Goal: Task Accomplishment & Management: Manage account settings

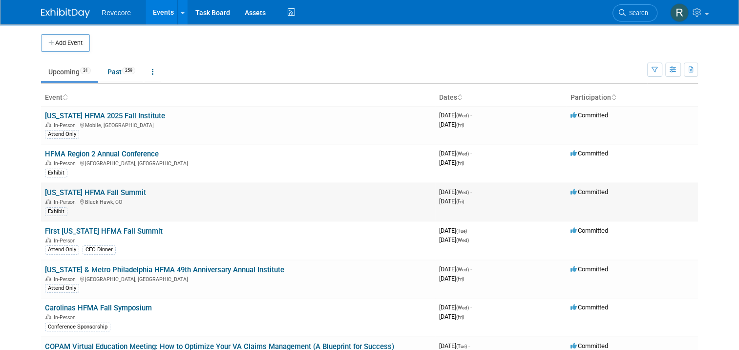
click at [106, 192] on link "[US_STATE] HFMA Fall Summit" at bounding box center [95, 192] width 101 height 9
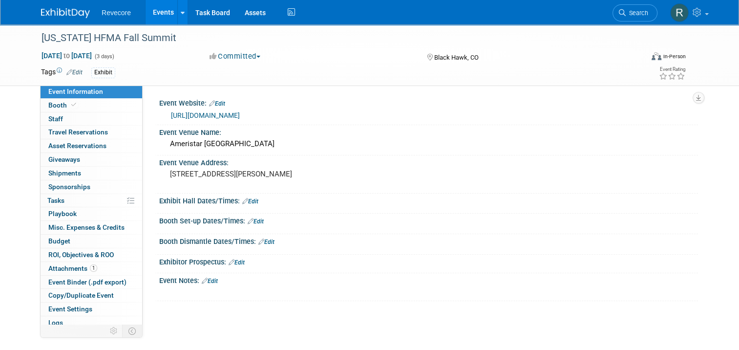
click at [224, 115] on link "https://web.cvent.com/event/edf42c7f-2ef2-4221-b129-17db38e3e73e/summary" at bounding box center [205, 115] width 69 height 8
click at [88, 187] on link "0 Sponsorships 0" at bounding box center [92, 186] width 102 height 13
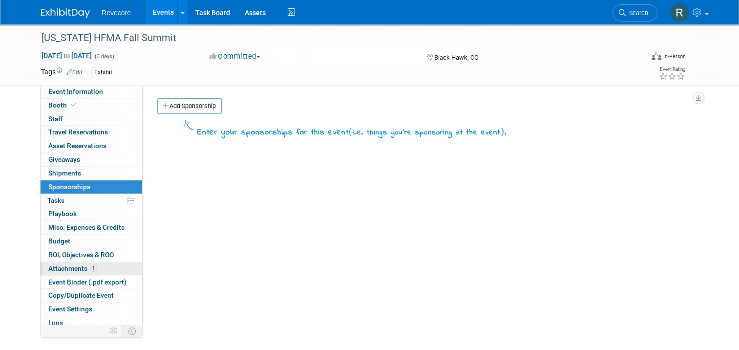
click at [106, 268] on link "1 Attachments 1" at bounding box center [92, 268] width 102 height 13
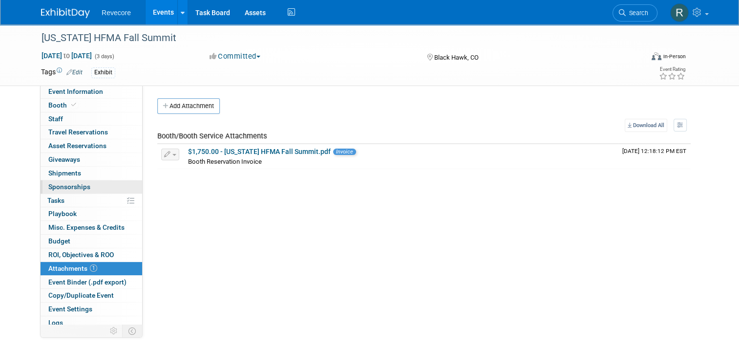
click at [87, 188] on link "0 Sponsorships 0" at bounding box center [92, 186] width 102 height 13
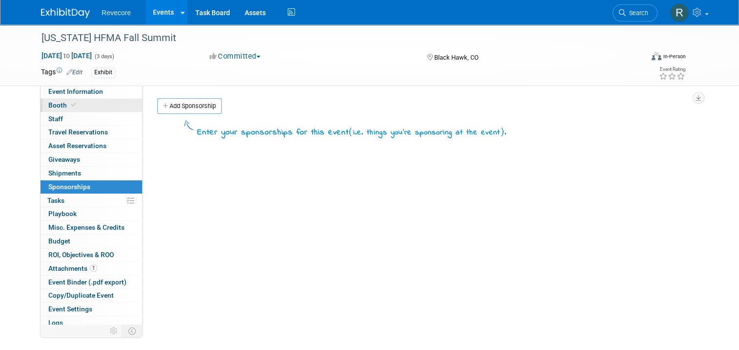
click at [87, 106] on link "Booth" at bounding box center [92, 105] width 102 height 13
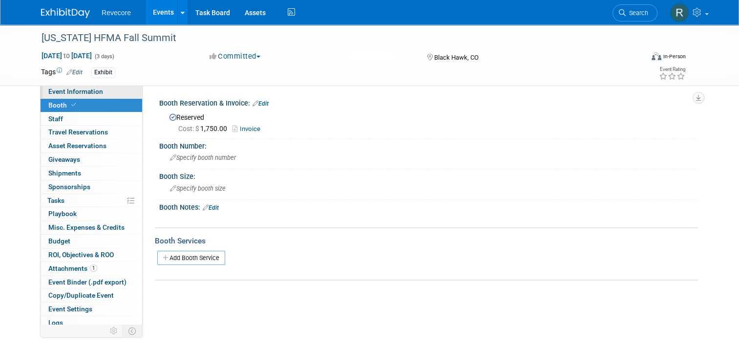
click at [84, 94] on span "Event Information" at bounding box center [75, 91] width 55 height 8
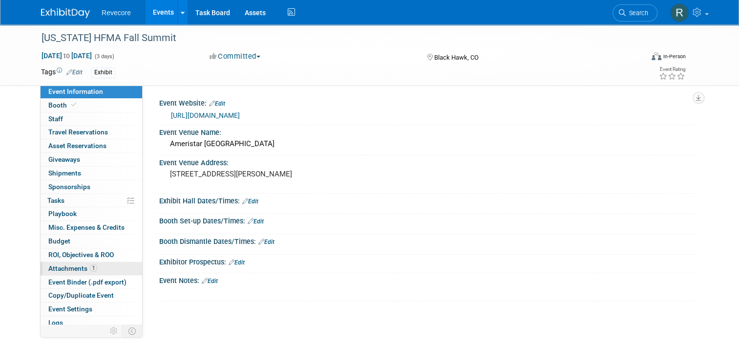
click at [74, 271] on span "Attachments 1" at bounding box center [72, 268] width 49 height 8
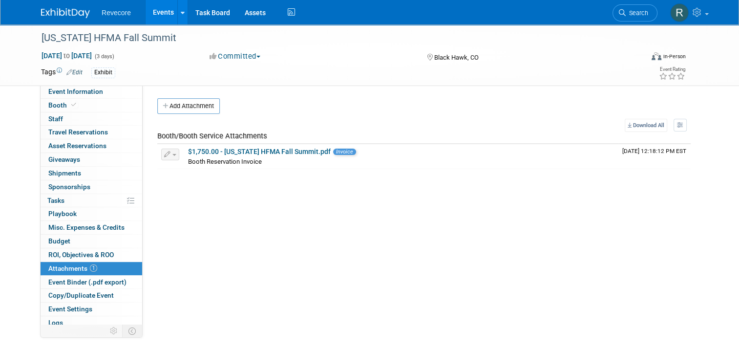
click at [158, 13] on link "Events" at bounding box center [164, 12] width 36 height 24
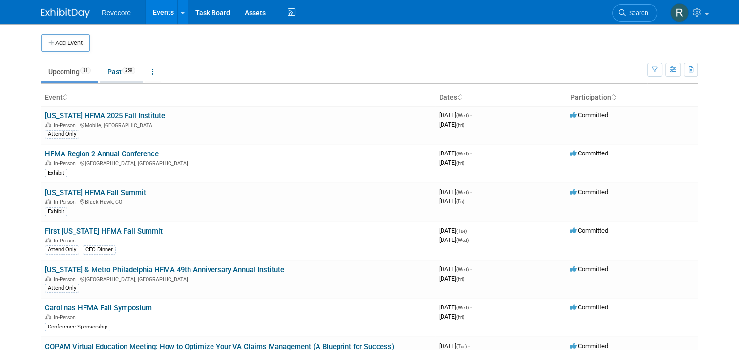
click at [111, 73] on link "Past 259" at bounding box center [121, 72] width 42 height 19
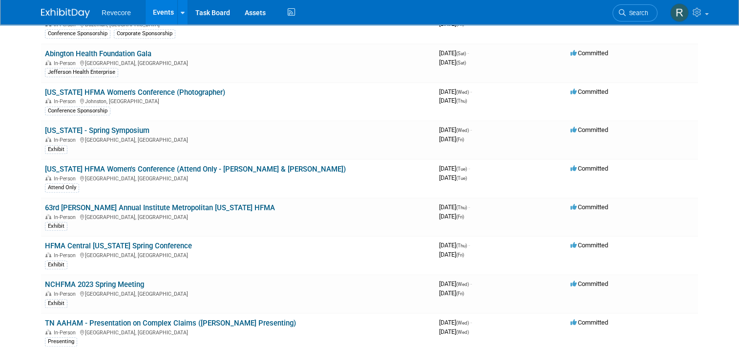
scroll to position [7219, 0]
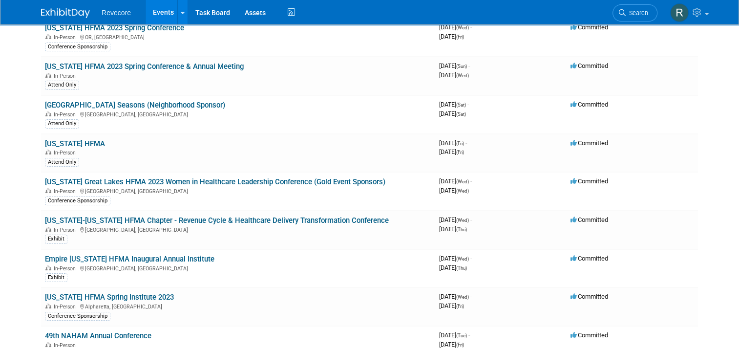
drag, startPoint x: 676, startPoint y: 275, endPoint x: 11, endPoint y: -73, distance: 750.9
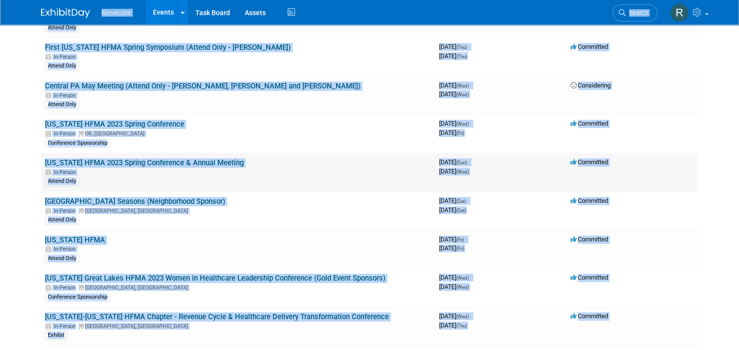
copy body "Revecore Events Add Event Bulk Upload Events Shareable Event Boards Recently Vi…"
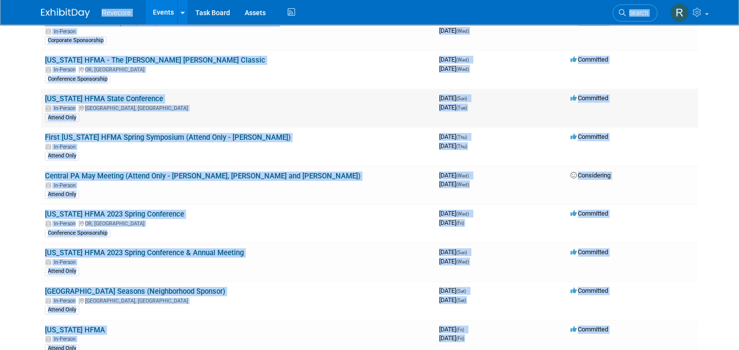
scroll to position [7024, 0]
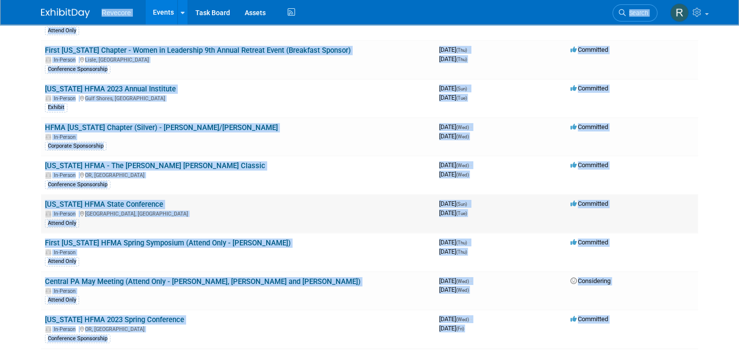
click at [41, 194] on td "Texas HFMA State Conference In-Person Austin, TX Attend Only" at bounding box center [238, 213] width 394 height 39
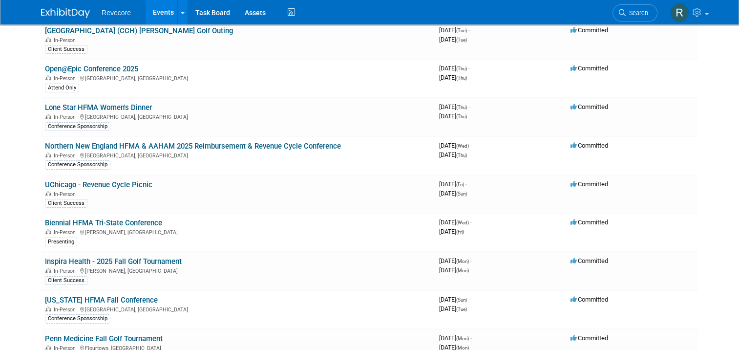
scroll to position [0, 0]
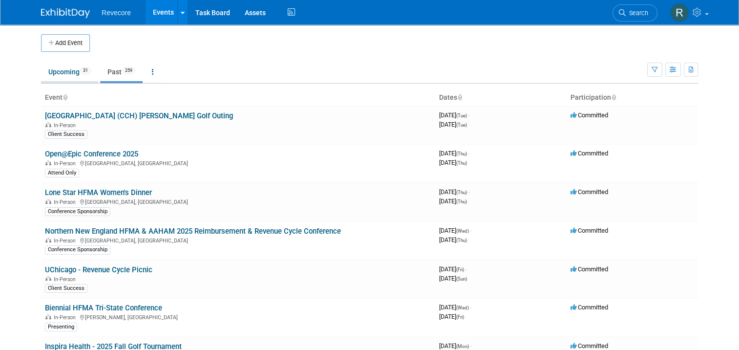
click at [71, 75] on link "Upcoming 31" at bounding box center [69, 72] width 57 height 19
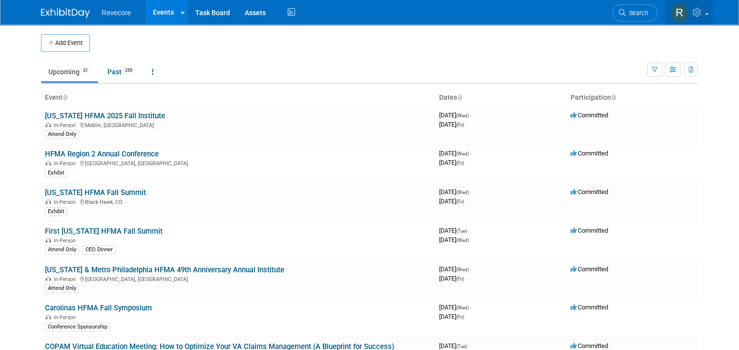
click at [707, 18] on link at bounding box center [689, 12] width 48 height 24
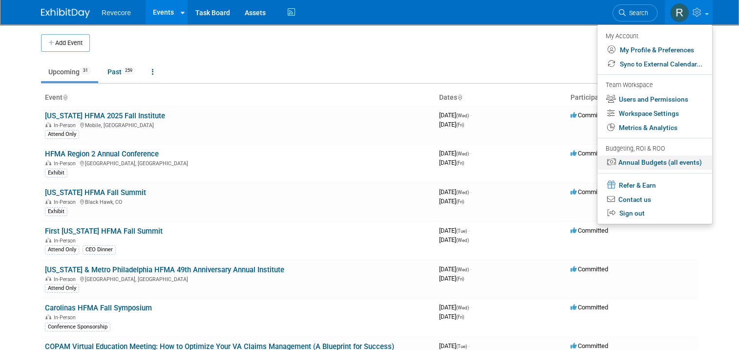
click at [671, 162] on link "Annual Budgets (all events)" at bounding box center [654, 162] width 115 height 14
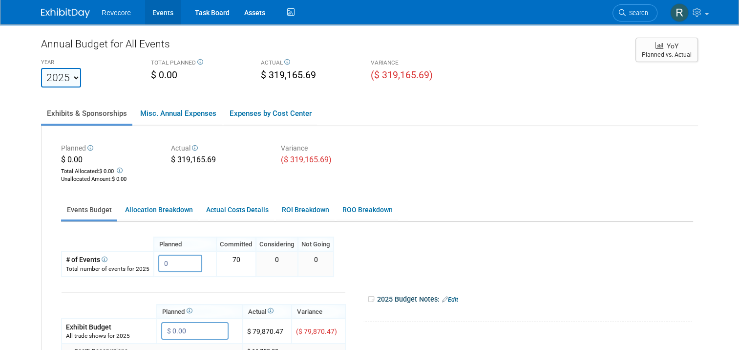
click at [164, 21] on link "Events" at bounding box center [163, 12] width 36 height 24
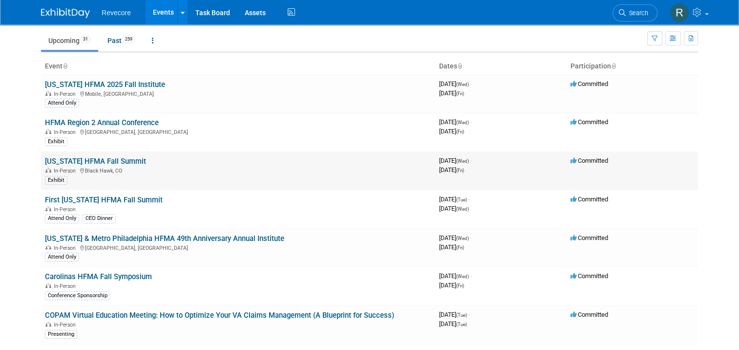
scroll to position [49, 0]
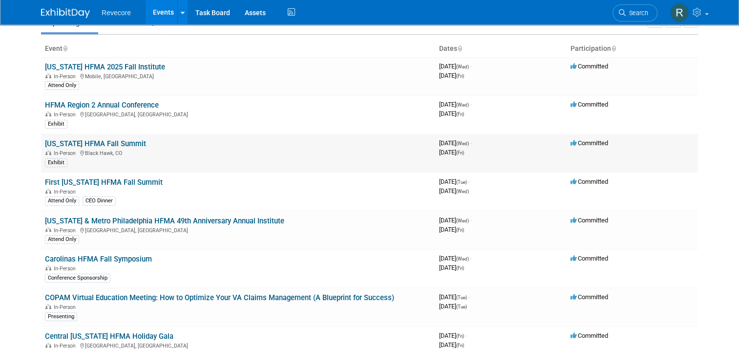
click at [107, 144] on link "[US_STATE] HFMA Fall Summit" at bounding box center [95, 143] width 101 height 9
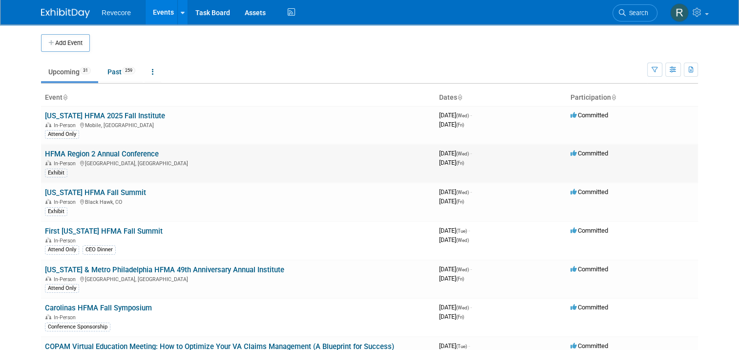
scroll to position [49, 0]
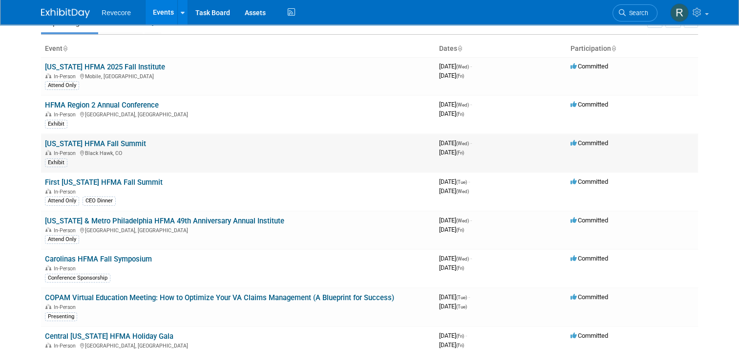
click at [116, 141] on link "[US_STATE] HFMA Fall Summit" at bounding box center [95, 143] width 101 height 9
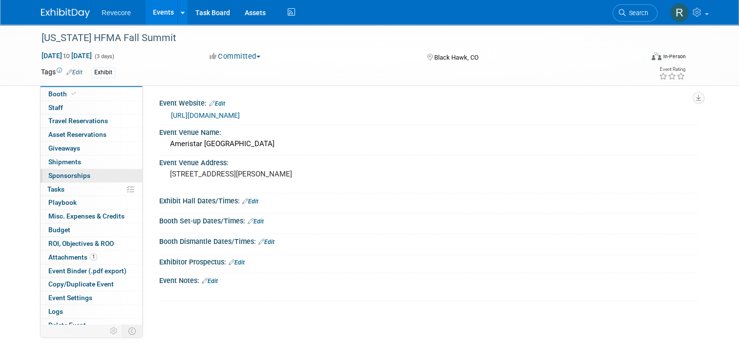
scroll to position [17, 0]
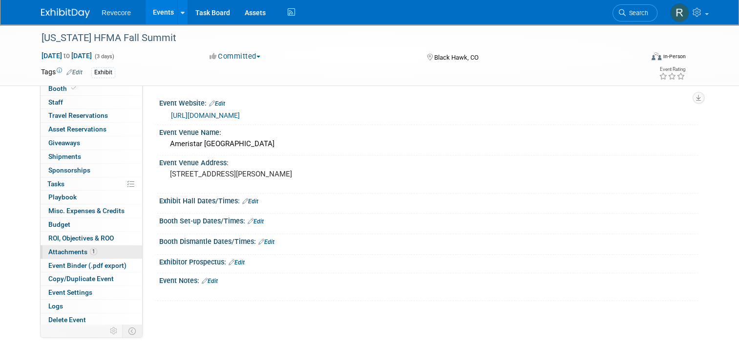
click at [90, 250] on span "1" at bounding box center [93, 251] width 7 height 7
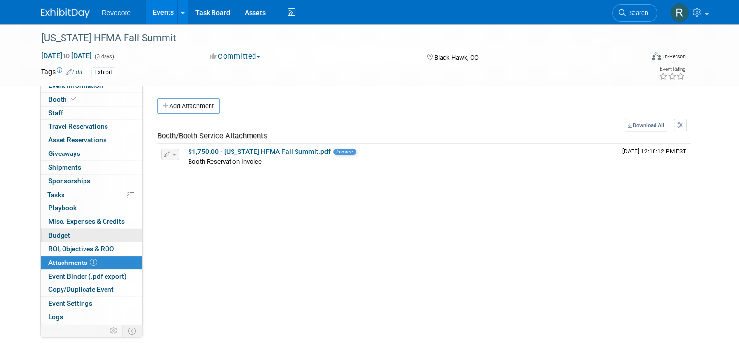
scroll to position [0, 0]
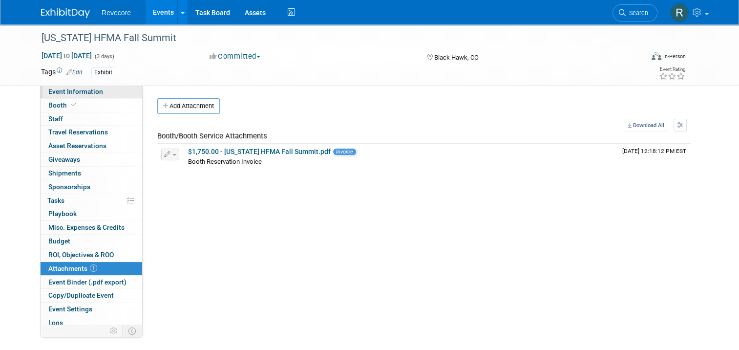
drag, startPoint x: 85, startPoint y: 92, endPoint x: 325, endPoint y: 90, distance: 240.3
click at [85, 92] on span "Event Information" at bounding box center [75, 91] width 55 height 8
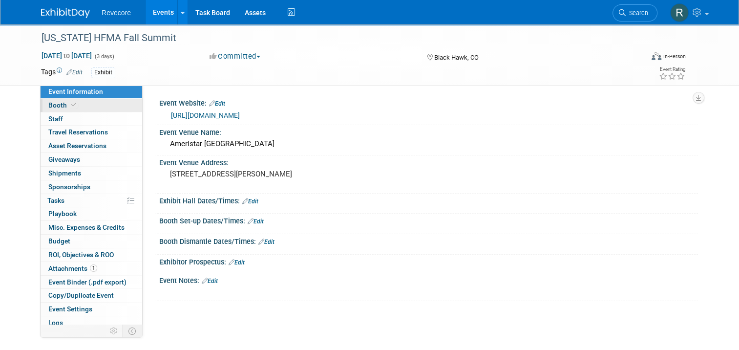
click at [92, 99] on link "Booth" at bounding box center [92, 105] width 102 height 13
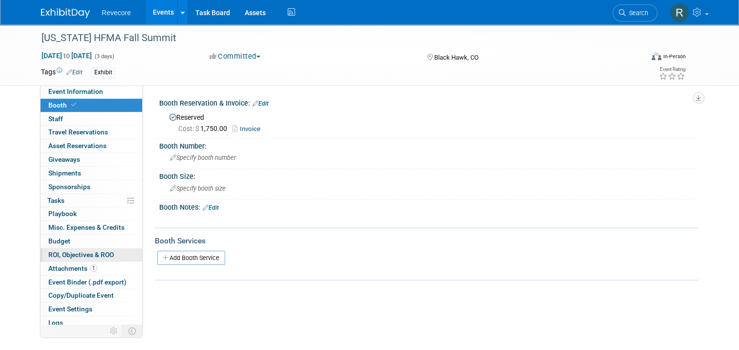
click at [81, 258] on link "0 ROI, Objectives & ROO 0" at bounding box center [92, 254] width 102 height 13
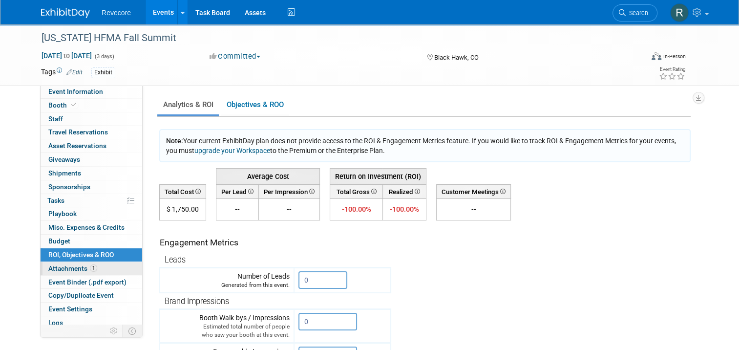
click at [74, 270] on span "Attachments 1" at bounding box center [72, 268] width 49 height 8
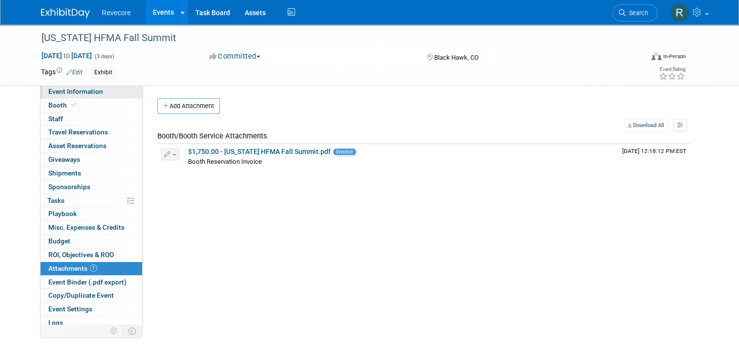
click at [80, 92] on span "Event Information" at bounding box center [75, 91] width 55 height 8
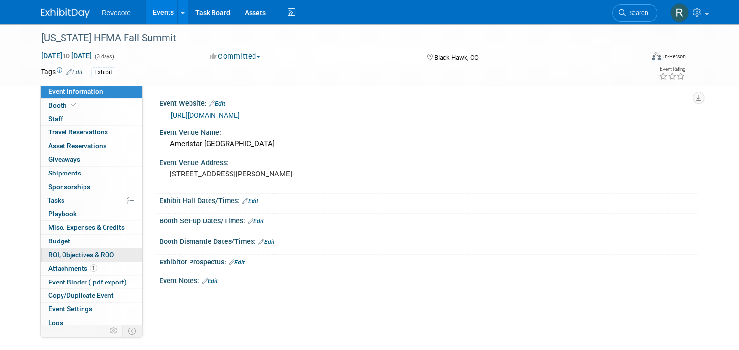
click at [64, 253] on span "ROI, Objectives & ROO 0" at bounding box center [80, 255] width 65 height 8
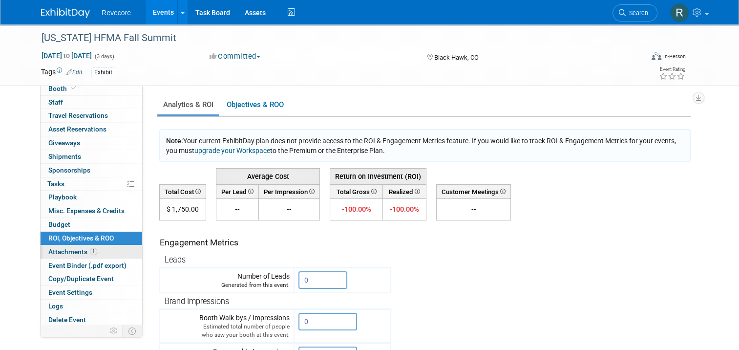
click at [70, 246] on link "1 Attachments 1" at bounding box center [92, 251] width 102 height 13
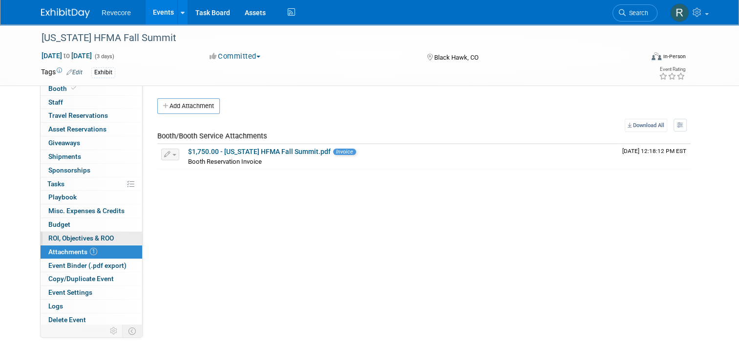
click at [80, 237] on span "ROI, Objectives & ROO 0" at bounding box center [80, 238] width 65 height 8
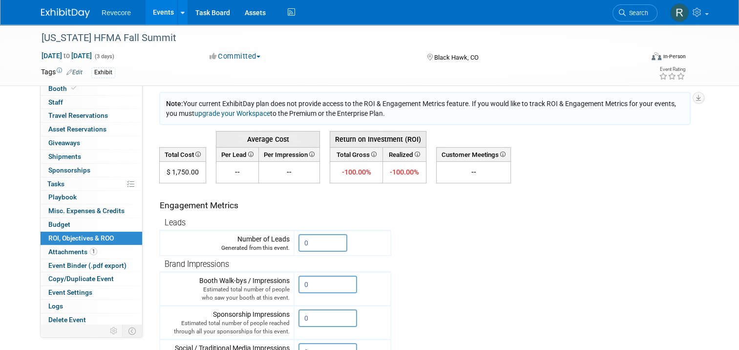
scroll to position [98, 0]
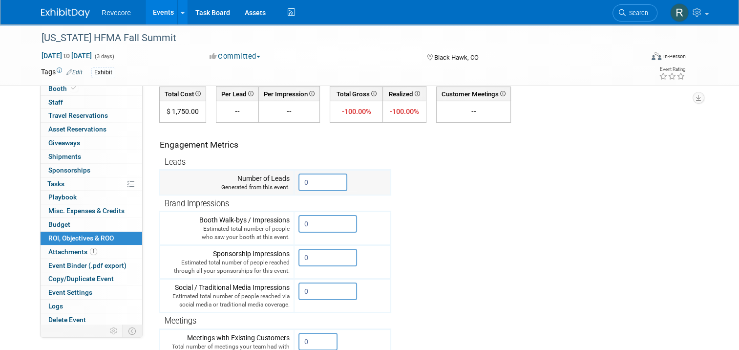
click at [309, 178] on input "0" at bounding box center [322, 182] width 49 height 18
click at [308, 178] on input "0" at bounding box center [322, 182] width 49 height 18
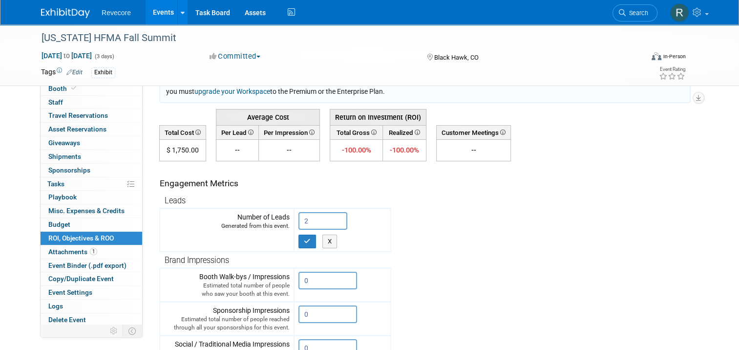
scroll to position [49, 0]
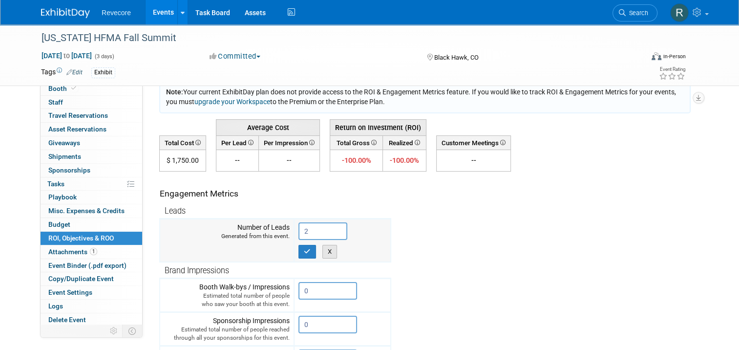
click at [322, 248] on button "X" at bounding box center [329, 252] width 15 height 14
type input "0"
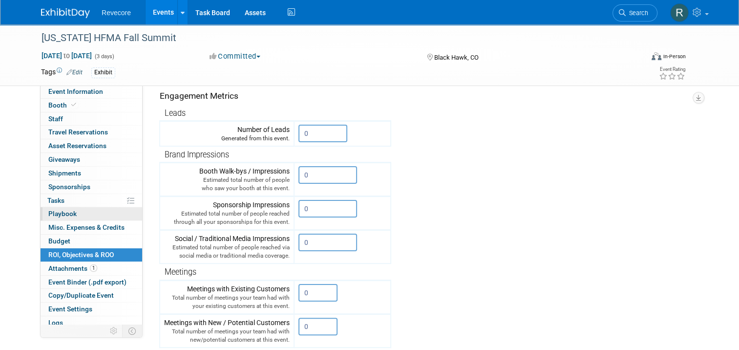
scroll to position [17, 0]
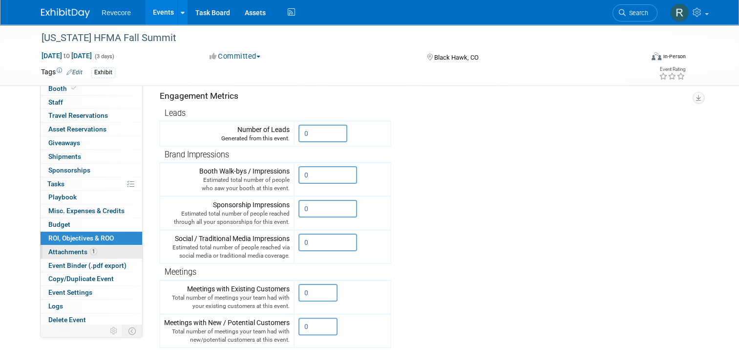
click at [92, 246] on link "1 Attachments 1" at bounding box center [92, 251] width 102 height 13
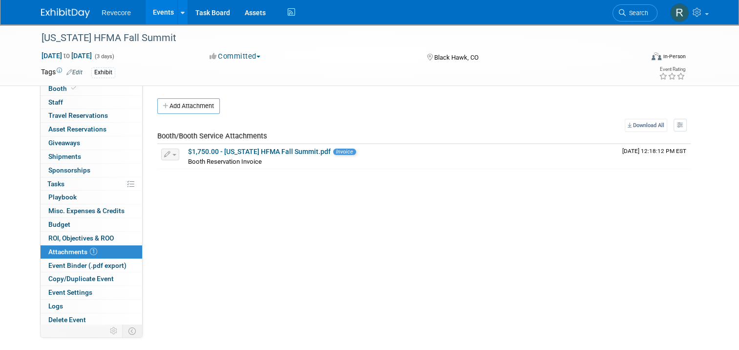
scroll to position [0, 0]
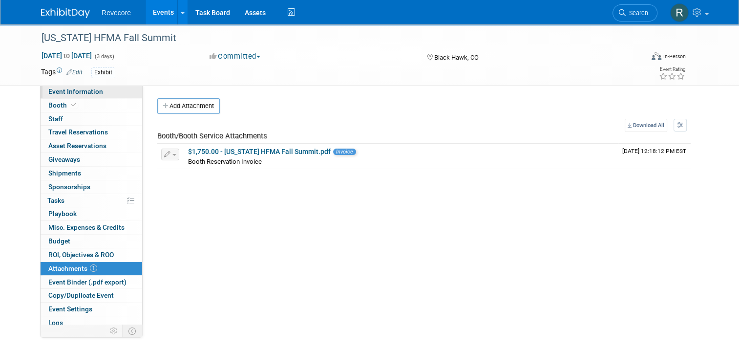
click at [111, 93] on link "Event Information" at bounding box center [92, 91] width 102 height 13
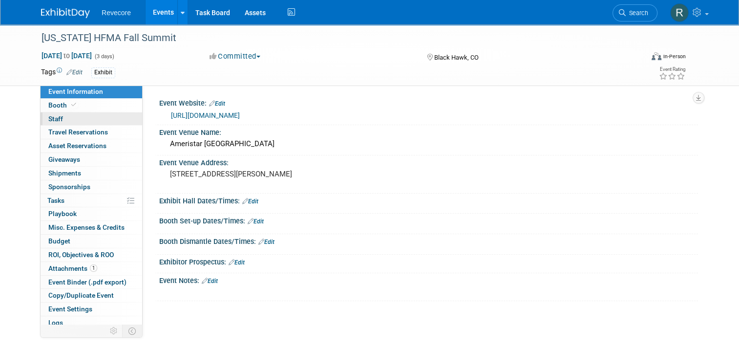
click at [102, 117] on link "0 Staff 0" at bounding box center [92, 118] width 102 height 13
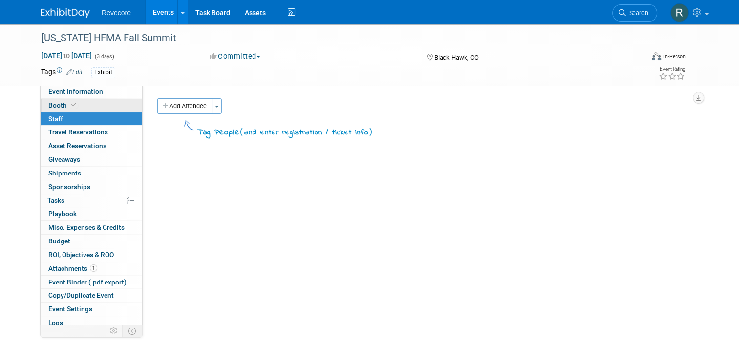
click at [105, 106] on link "Booth" at bounding box center [92, 105] width 102 height 13
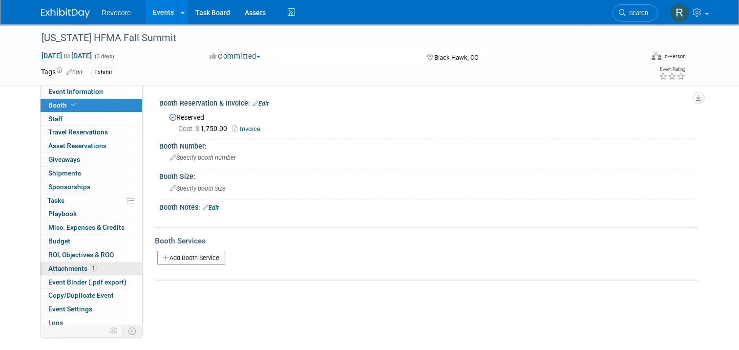
click at [90, 266] on link "1 Attachments 1" at bounding box center [92, 268] width 102 height 13
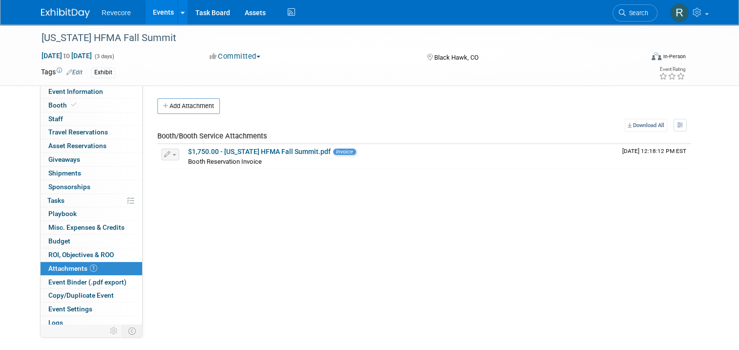
click at [158, 17] on link "Events" at bounding box center [164, 12] width 36 height 24
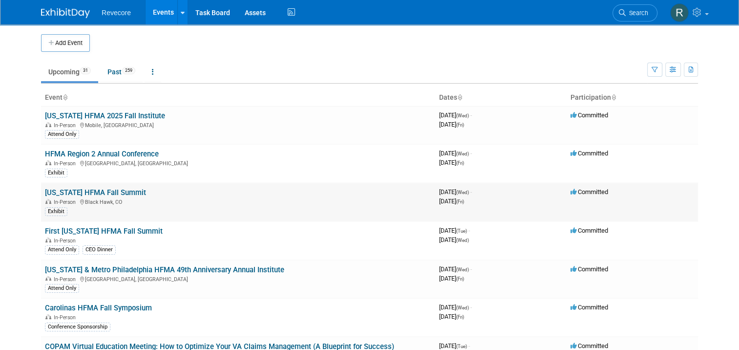
click at [122, 194] on link "[US_STATE] HFMA Fall Summit" at bounding box center [95, 192] width 101 height 9
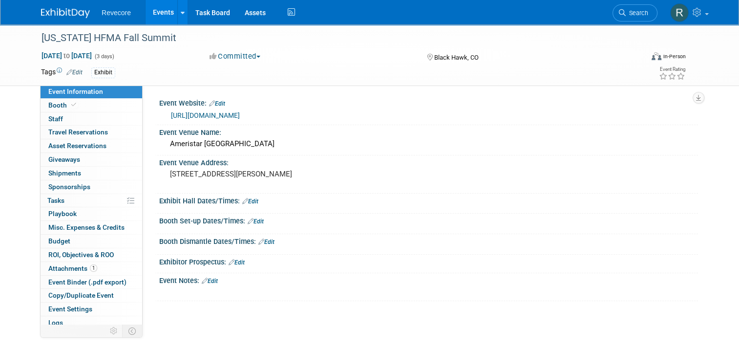
click at [240, 111] on link "[URL][DOMAIN_NAME]" at bounding box center [205, 115] width 69 height 8
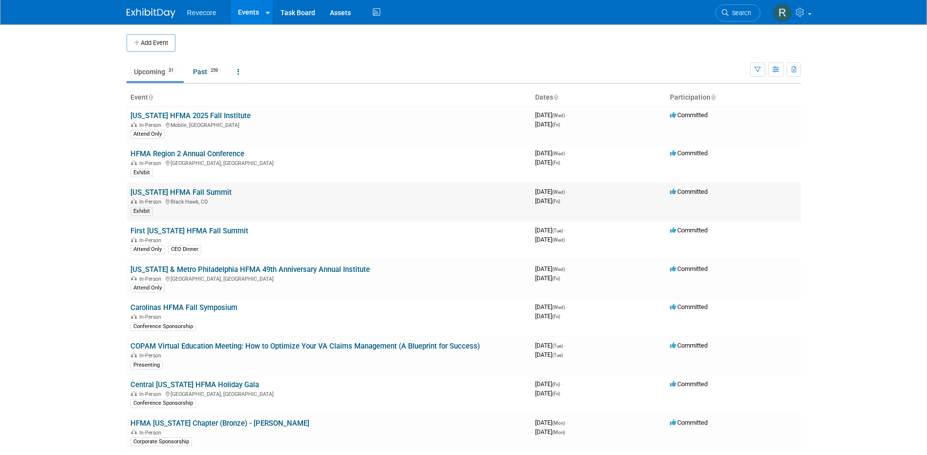
click at [202, 194] on link "[US_STATE] HFMA Fall Summit" at bounding box center [180, 192] width 101 height 9
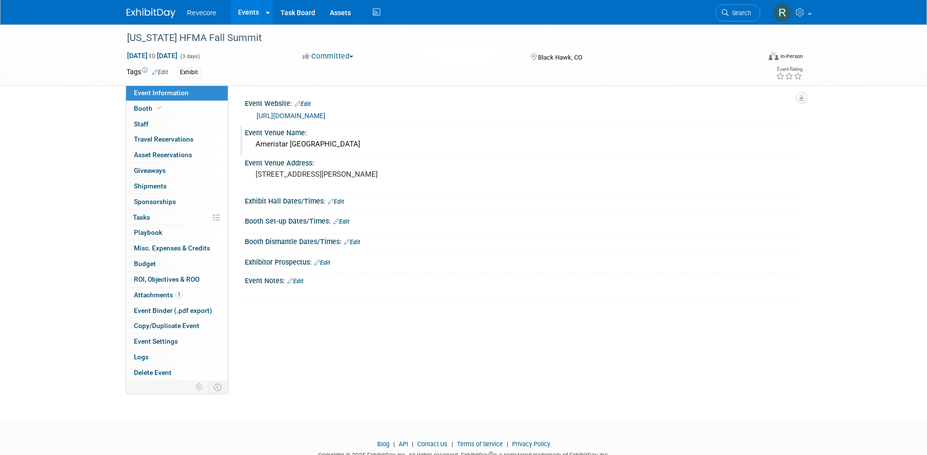
click at [335, 142] on div "Ameristar [GEOGRAPHIC_DATA]" at bounding box center [522, 144] width 541 height 15
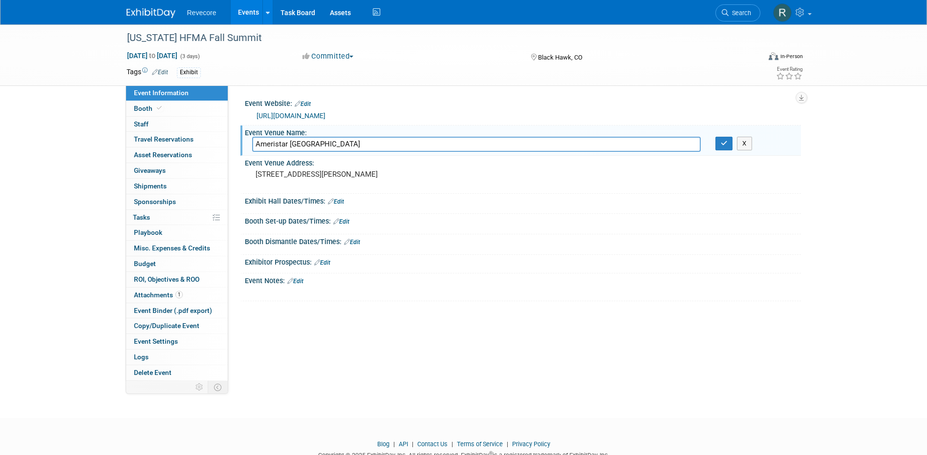
click at [335, 142] on input "Ameristar [GEOGRAPHIC_DATA]" at bounding box center [476, 144] width 448 height 15
click at [720, 150] on button "button" at bounding box center [724, 144] width 18 height 14
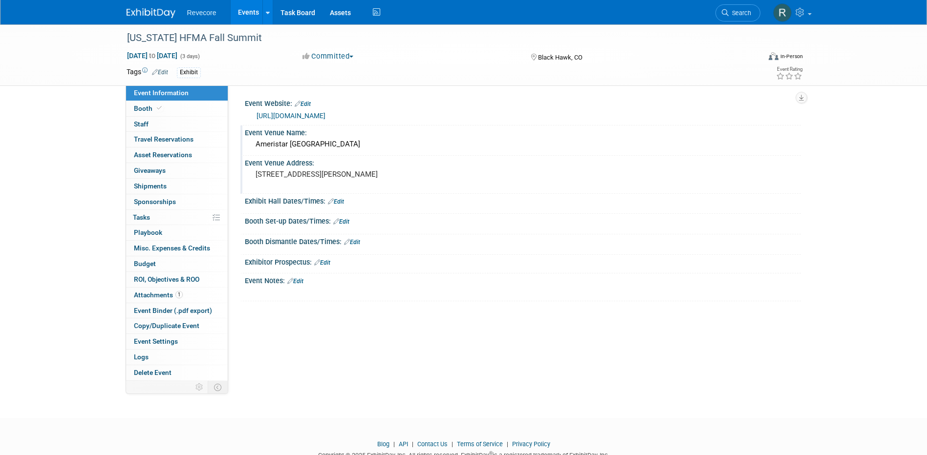
click at [296, 176] on pre "[STREET_ADDRESS][PERSON_NAME]" at bounding box center [360, 174] width 210 height 9
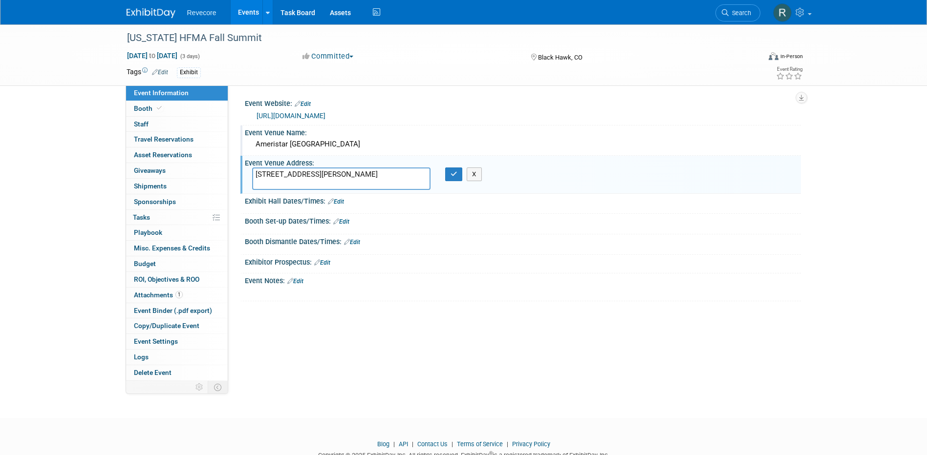
click at [296, 176] on textarea "[STREET_ADDRESS][PERSON_NAME]" at bounding box center [341, 179] width 178 height 22
click at [335, 178] on textarea "[STREET_ADDRESS][PERSON_NAME]" at bounding box center [341, 179] width 178 height 22
drag, startPoint x: 335, startPoint y: 182, endPoint x: 245, endPoint y: 175, distance: 90.7
click at [245, 175] on div "[STREET_ADDRESS][PERSON_NAME]" at bounding box center [341, 179] width 193 height 22
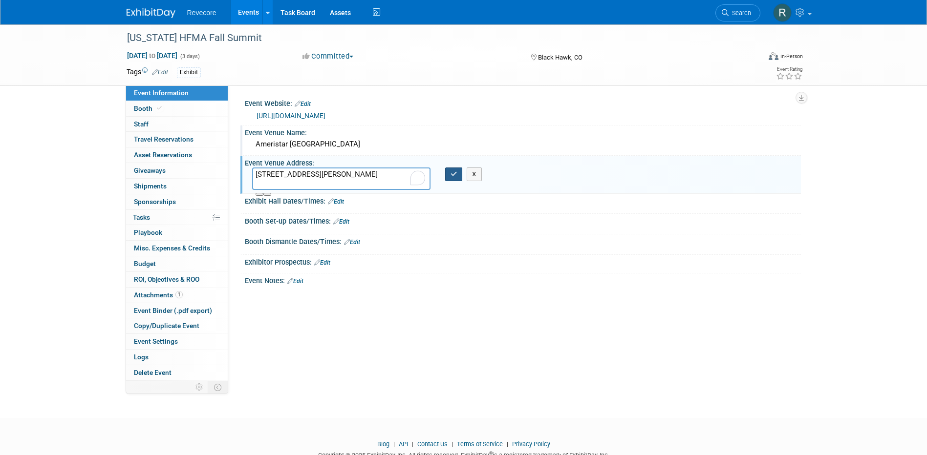
click at [447, 180] on button "button" at bounding box center [454, 175] width 18 height 14
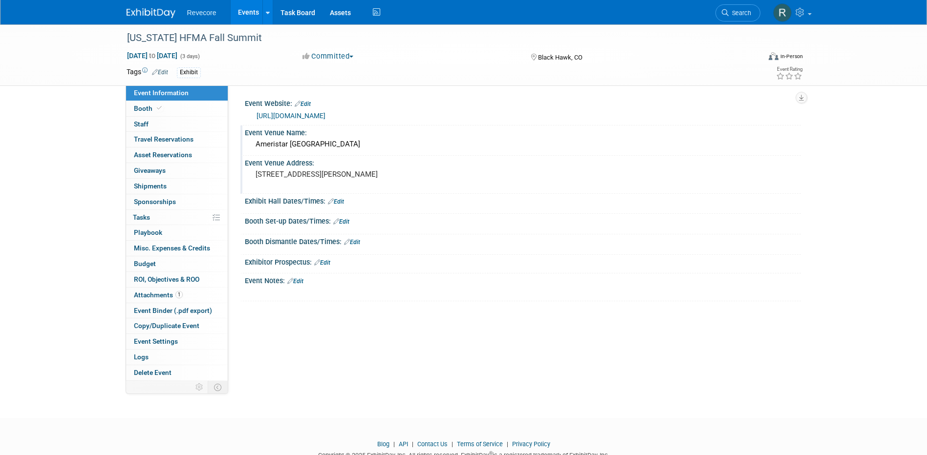
click at [298, 139] on div "Ameristar [GEOGRAPHIC_DATA]" at bounding box center [522, 144] width 541 height 15
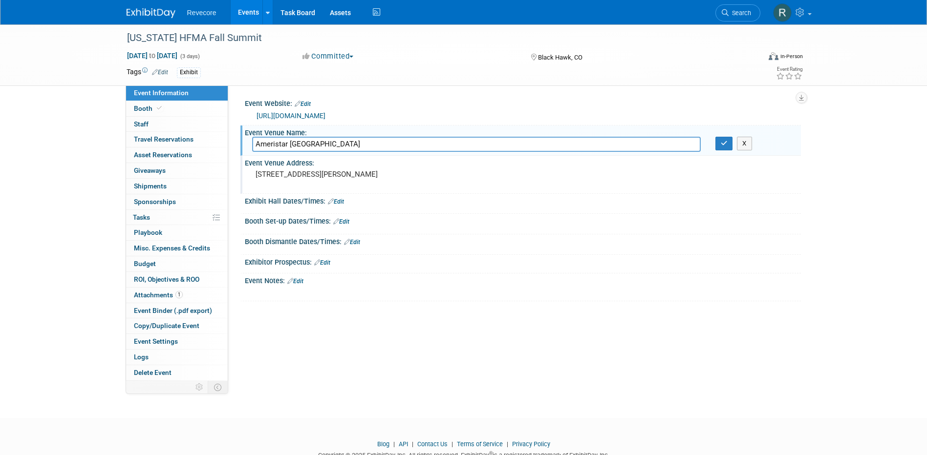
click at [298, 139] on input "Ameristar [GEOGRAPHIC_DATA]" at bounding box center [476, 144] width 448 height 15
click at [301, 178] on pre "[STREET_ADDRESS][PERSON_NAME]" at bounding box center [360, 174] width 210 height 9
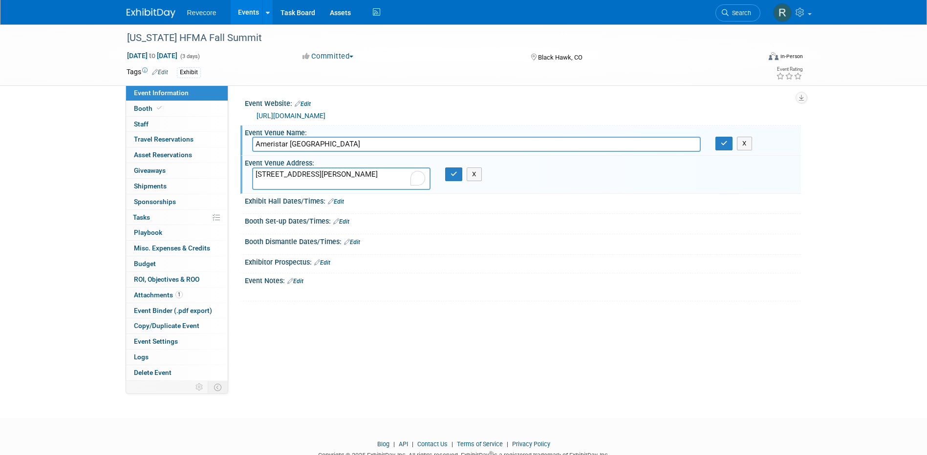
click at [281, 181] on textarea "[STREET_ADDRESS][PERSON_NAME]" at bounding box center [341, 179] width 178 height 22
click at [291, 183] on textarea "[STREET_ADDRESS][PERSON_NAME]" at bounding box center [341, 179] width 178 height 22
drag, startPoint x: 292, startPoint y: 183, endPoint x: 226, endPoint y: 181, distance: 66.0
click at [226, 181] on div "Event Information Event Info Booth Booth 0 Staff 0 Staff 0 Travel Reservations …" at bounding box center [463, 202] width 689 height 357
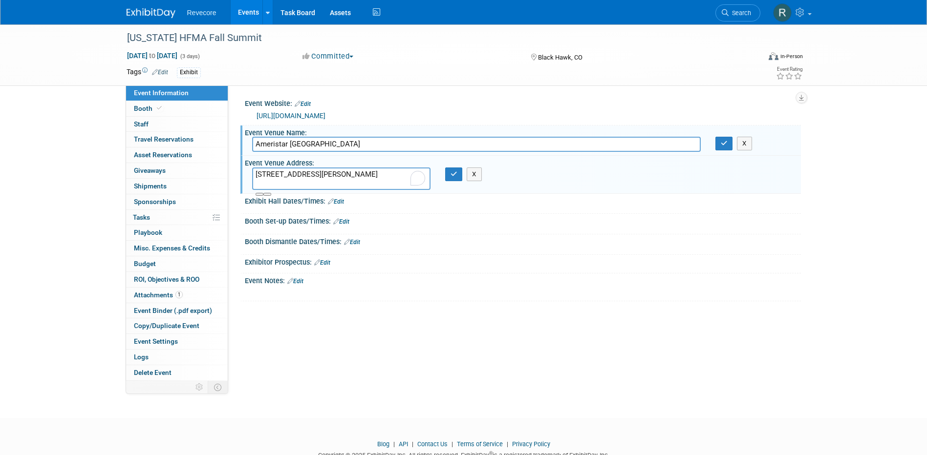
drag, startPoint x: 329, startPoint y: 184, endPoint x: 324, endPoint y: 186, distance: 5.1
click at [329, 184] on textarea "[STREET_ADDRESS][PERSON_NAME]" at bounding box center [341, 179] width 178 height 22
click at [317, 187] on textarea "[STREET_ADDRESS][PERSON_NAME]" at bounding box center [341, 179] width 178 height 22
click at [301, 189] on textarea "[STREET_ADDRESS][PERSON_NAME]" at bounding box center [341, 179] width 178 height 22
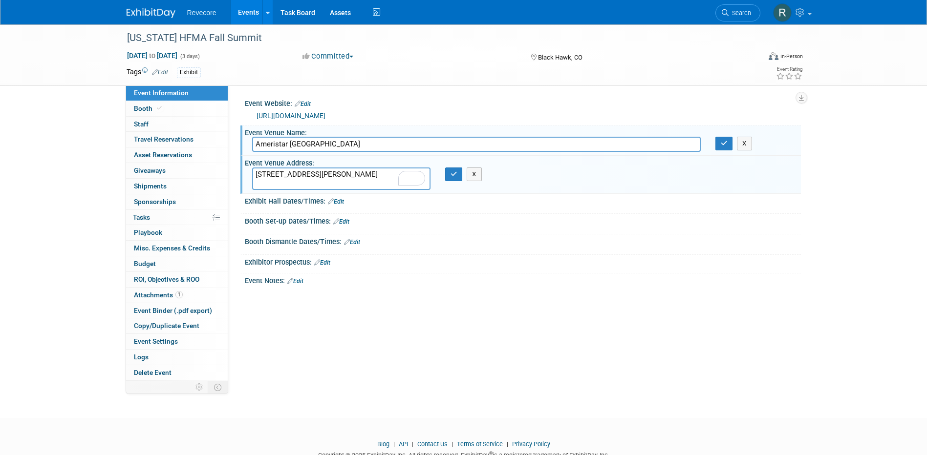
click at [301, 189] on textarea "[STREET_ADDRESS][PERSON_NAME]" at bounding box center [341, 179] width 178 height 22
drag, startPoint x: 729, startPoint y: 146, endPoint x: 686, endPoint y: 153, distance: 43.5
click at [729, 146] on button "button" at bounding box center [724, 144] width 18 height 14
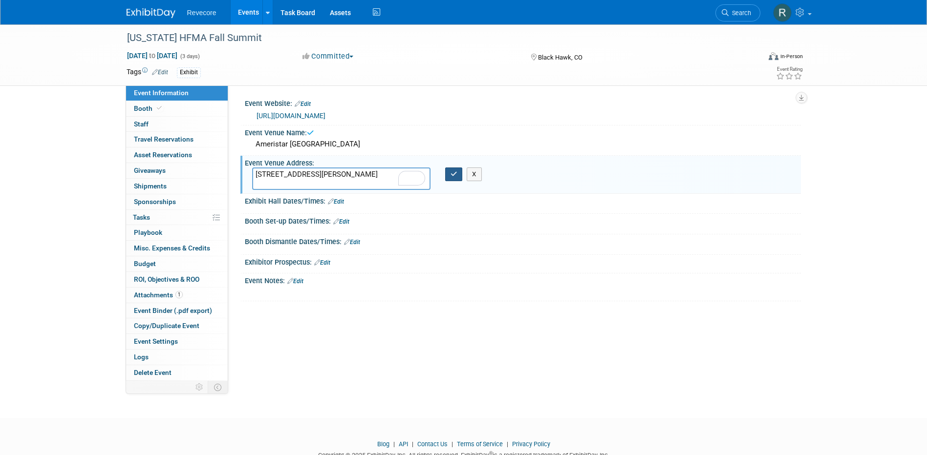
click at [460, 175] on button "button" at bounding box center [454, 175] width 18 height 14
